Goal: Task Accomplishment & Management: Use online tool/utility

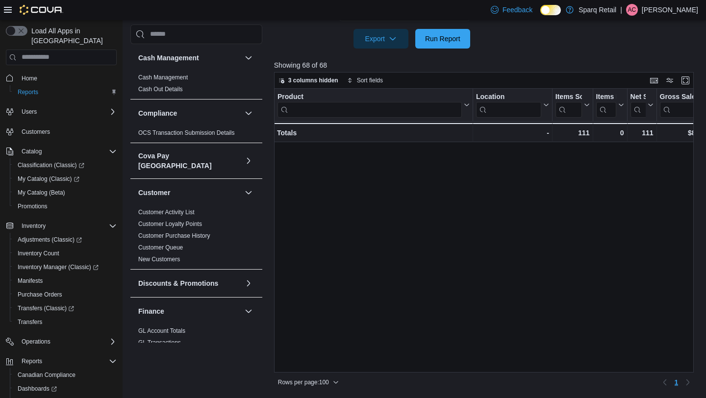
scroll to position [969, 0]
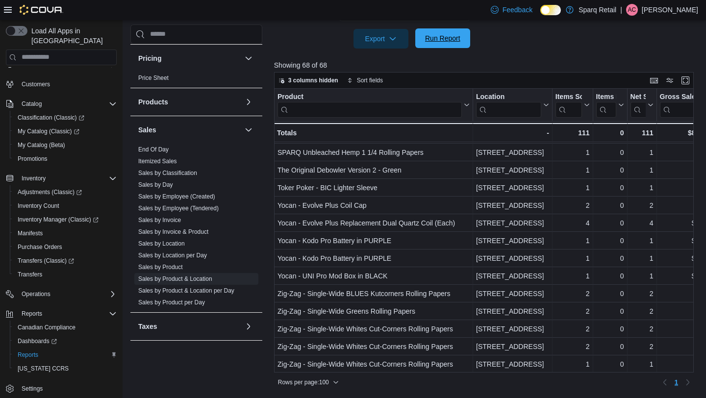
click at [435, 48] on div "Export Run Report" at bounding box center [372, 39] width 196 height 20
click at [441, 35] on span "Run Report" at bounding box center [442, 38] width 35 height 10
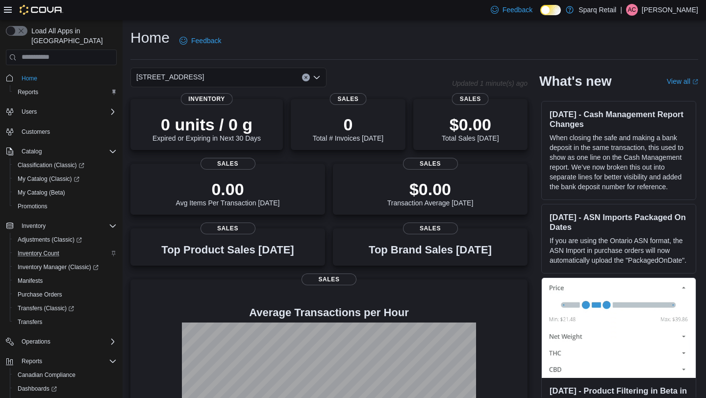
scroll to position [48, 0]
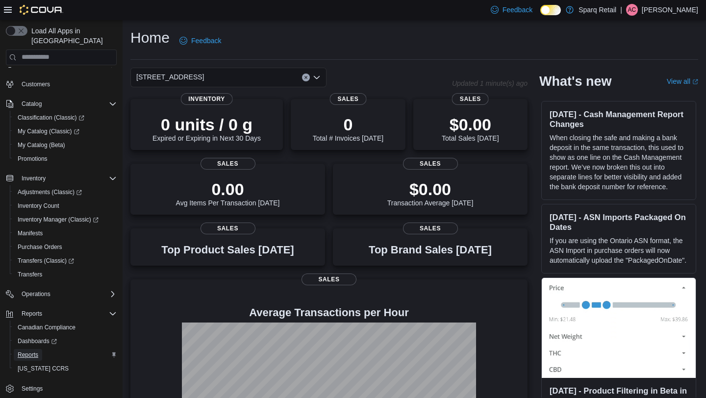
click at [24, 351] on span "Reports" at bounding box center [28, 355] width 21 height 8
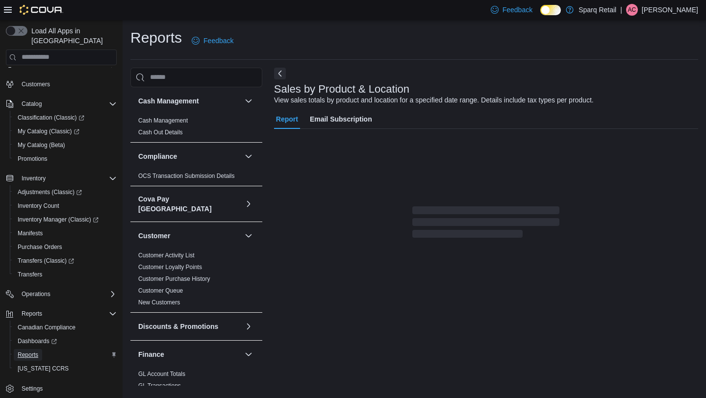
scroll to position [5, 0]
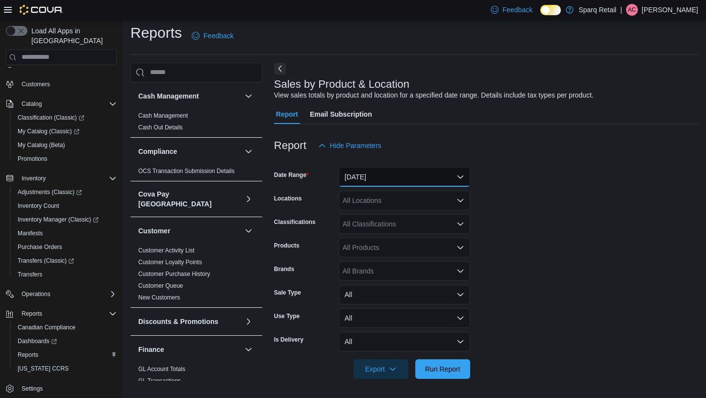
click at [369, 171] on button "[DATE]" at bounding box center [404, 177] width 131 height 20
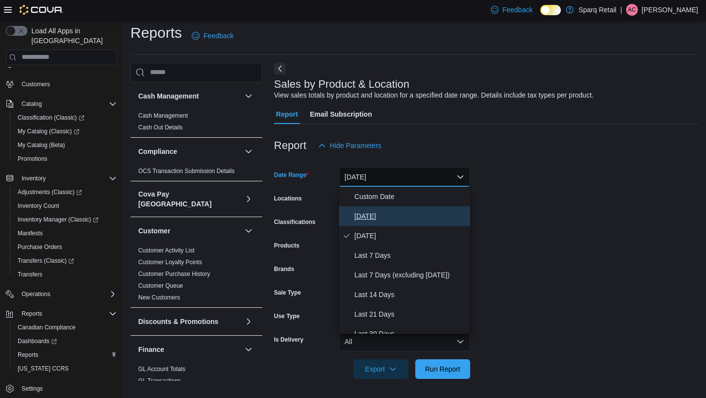
click at [359, 214] on span "[DATE]" at bounding box center [410, 216] width 112 height 12
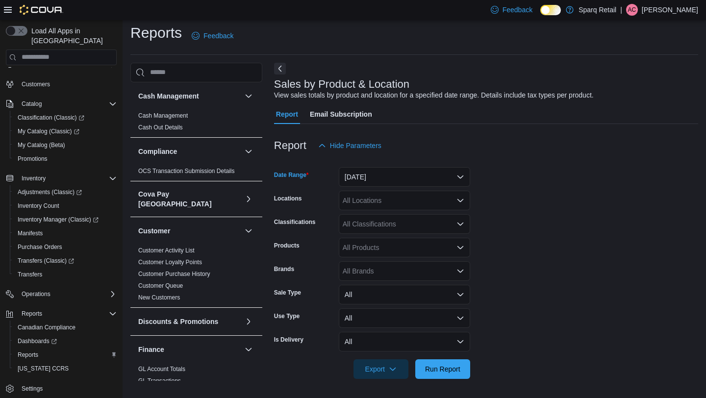
click at [359, 223] on div "All Classifications" at bounding box center [404, 224] width 131 height 20
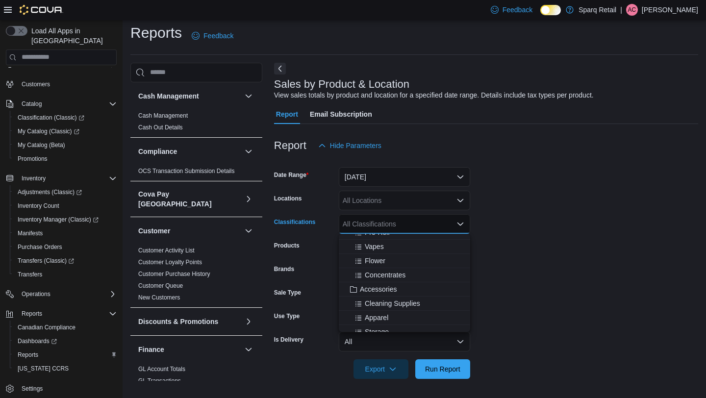
scroll to position [138, 0]
click at [364, 288] on span "Accessories" at bounding box center [378, 288] width 37 height 10
click at [543, 238] on form "Date Range [DATE] Locations All Locations Classifications Accessories Combo box…" at bounding box center [486, 267] width 424 height 224
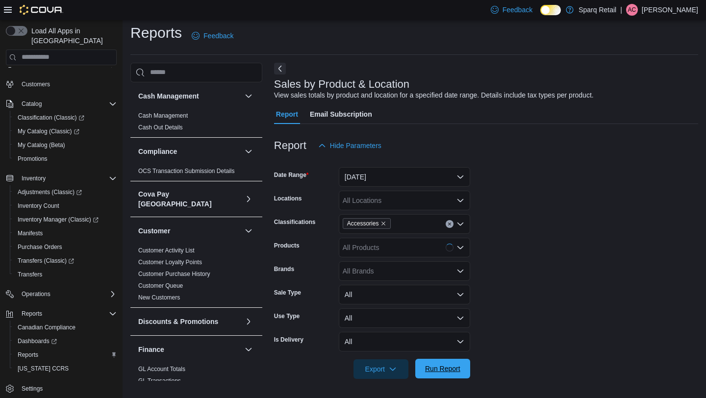
click at [427, 368] on span "Run Report" at bounding box center [442, 369] width 35 height 10
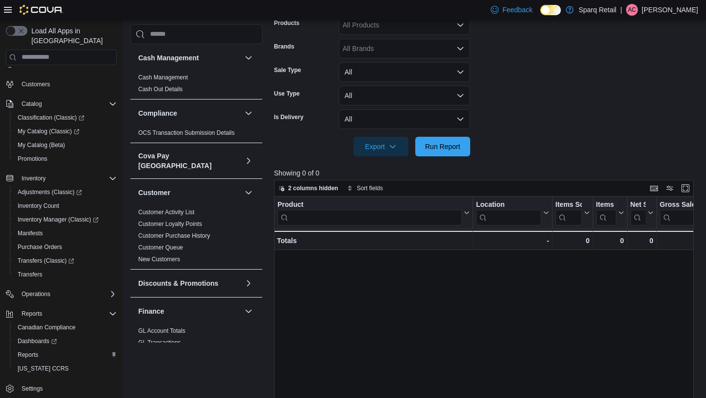
scroll to position [56, 0]
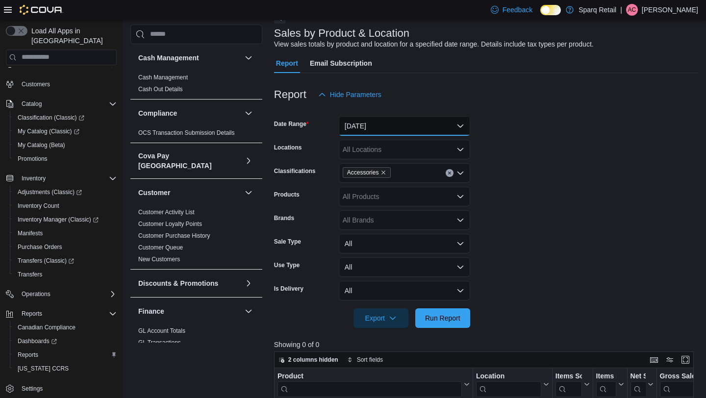
click at [399, 125] on button "[DATE]" at bounding box center [404, 126] width 131 height 20
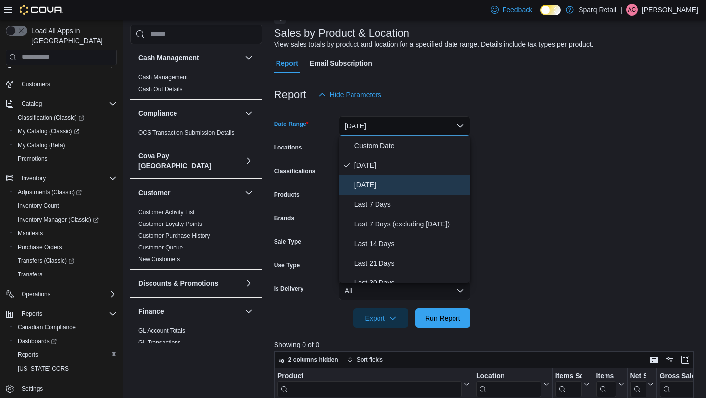
click at [384, 186] on span "[DATE]" at bounding box center [410, 185] width 112 height 12
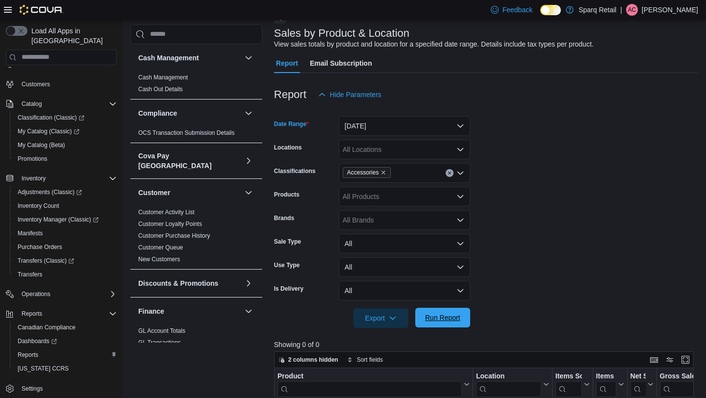
click at [436, 325] on span "Run Report" at bounding box center [442, 318] width 43 height 20
